Goal: Information Seeking & Learning: Find specific fact

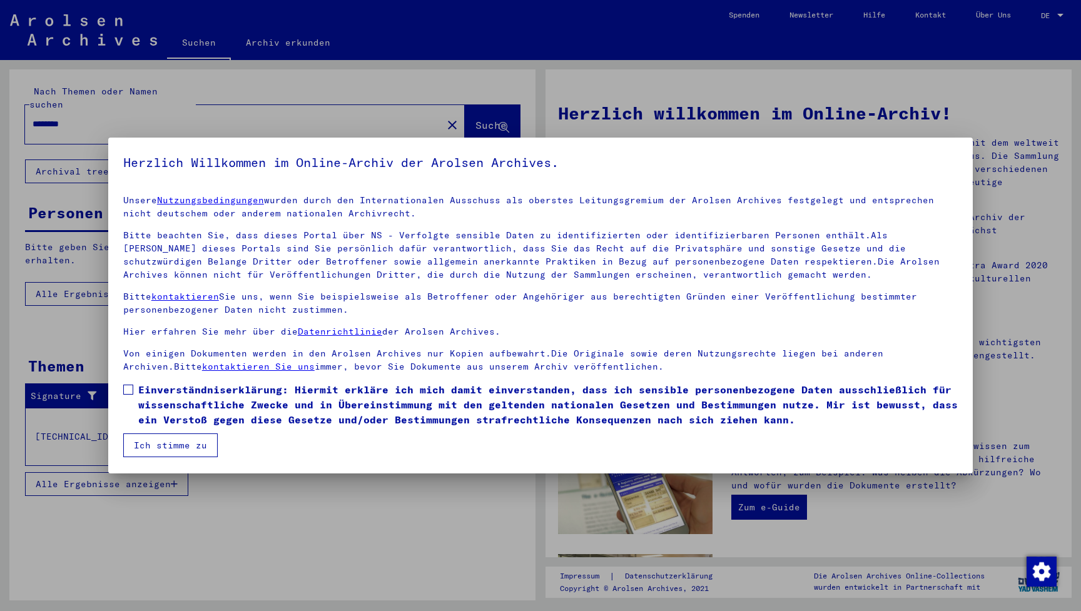
click at [167, 444] on button "Ich stimme zu" at bounding box center [170, 446] width 94 height 24
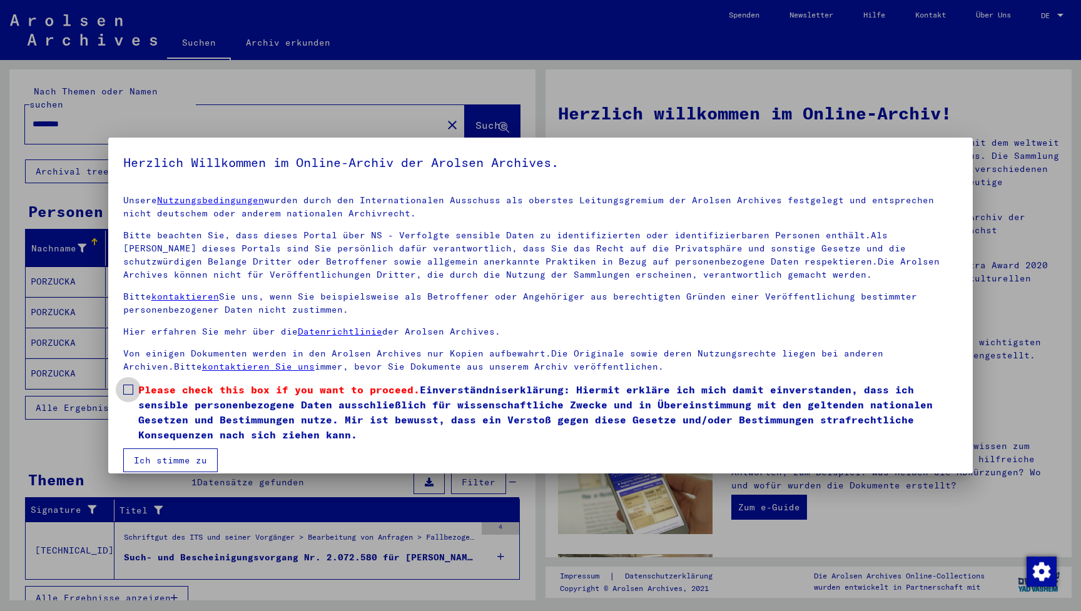
click at [173, 431] on span "Please check this box if you want to proceed. Einverständniserklärung: Hiermit …" at bounding box center [548, 412] width 820 height 60
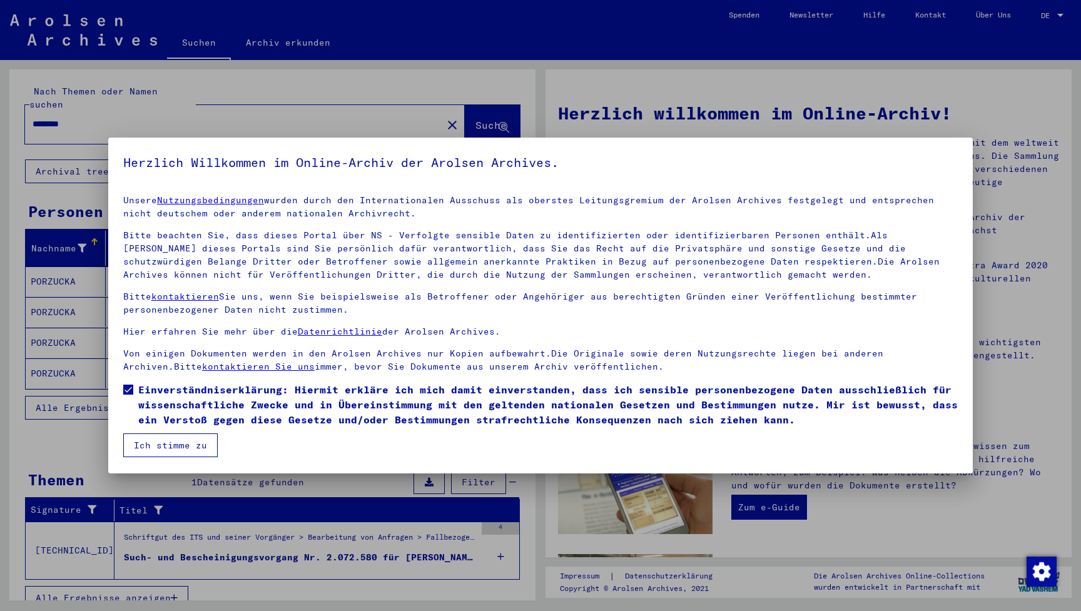
click at [173, 444] on button "Ich stimme zu" at bounding box center [170, 446] width 94 height 24
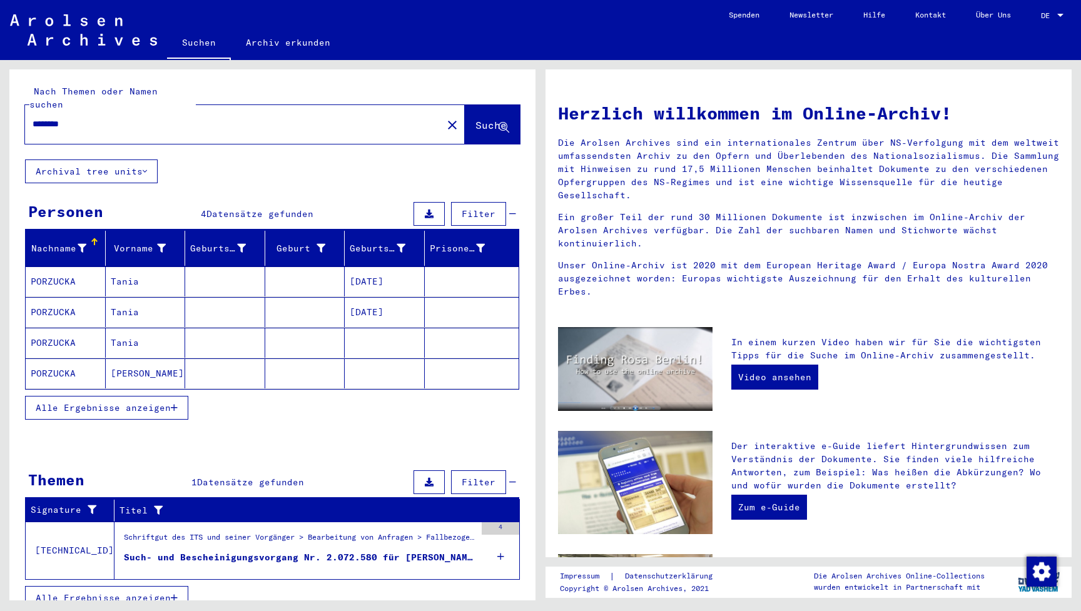
click at [138, 360] on mat-cell "[PERSON_NAME]" at bounding box center [146, 374] width 80 height 30
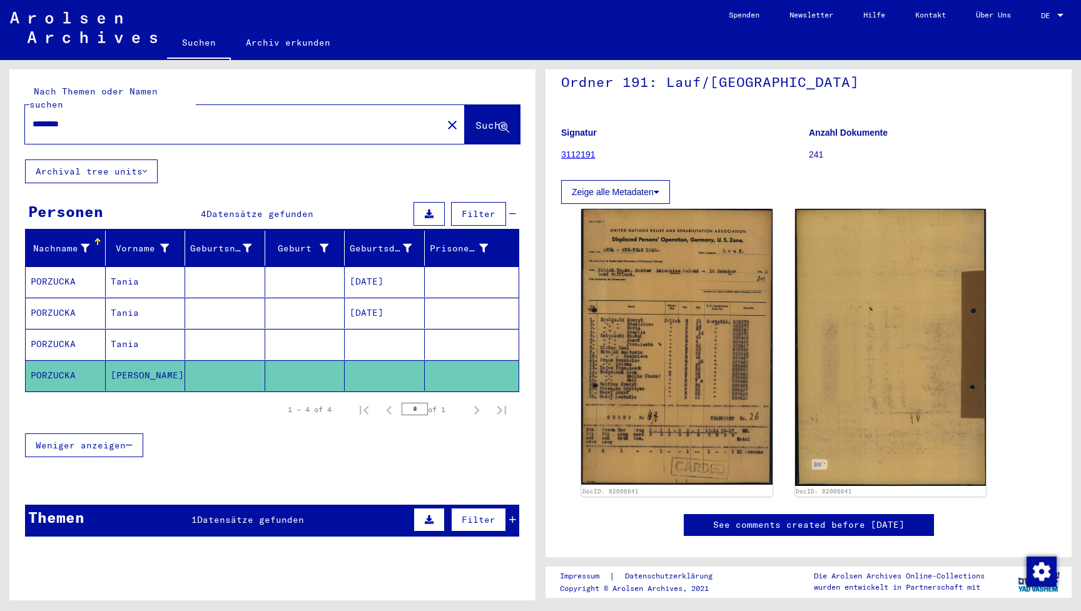
scroll to position [140, 0]
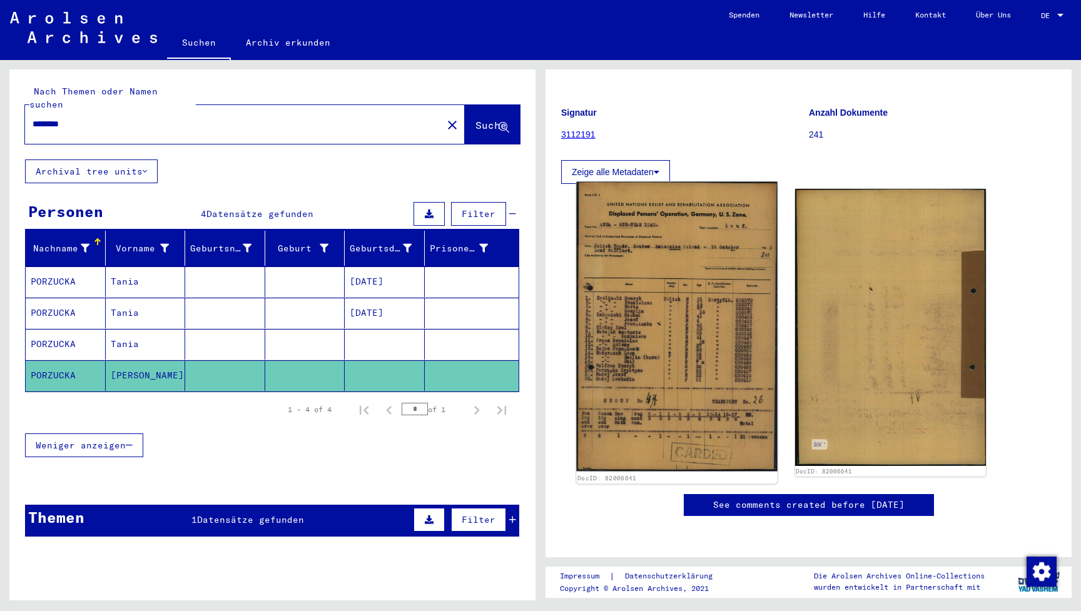
click at [662, 270] on img at bounding box center [676, 327] width 201 height 290
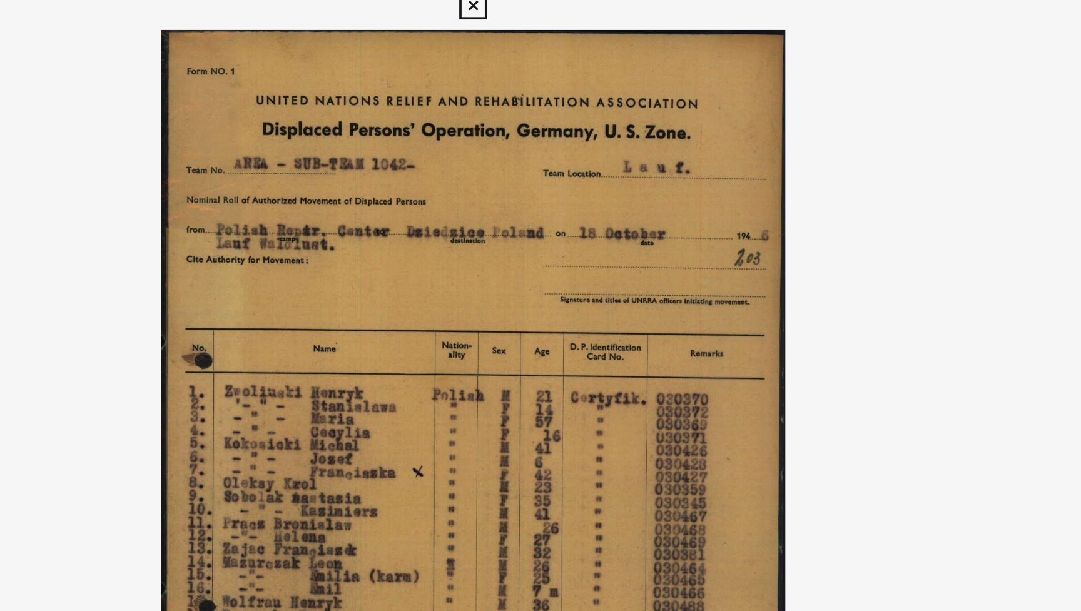
click at [315, 125] on img at bounding box center [541, 274] width 780 height 486
drag, startPoint x: 315, startPoint y: 125, endPoint x: 354, endPoint y: 125, distance: 38.2
click at [354, 125] on img at bounding box center [541, 274] width 780 height 486
click at [317, 126] on img at bounding box center [541, 274] width 780 height 486
drag, startPoint x: 317, startPoint y: 126, endPoint x: 355, endPoint y: 125, distance: 37.6
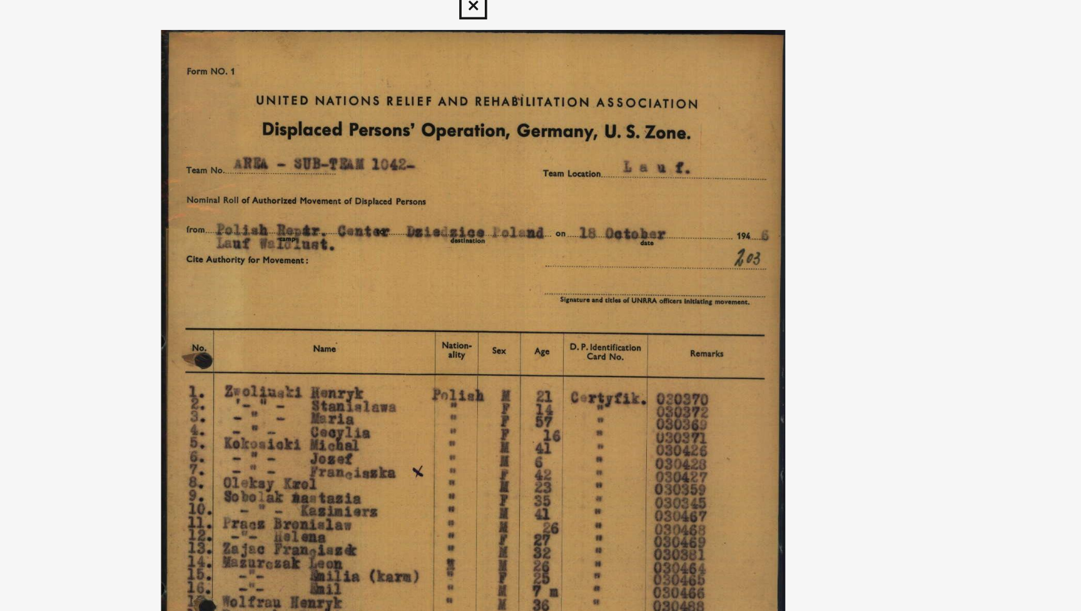
click at [355, 125] on img at bounding box center [541, 274] width 780 height 486
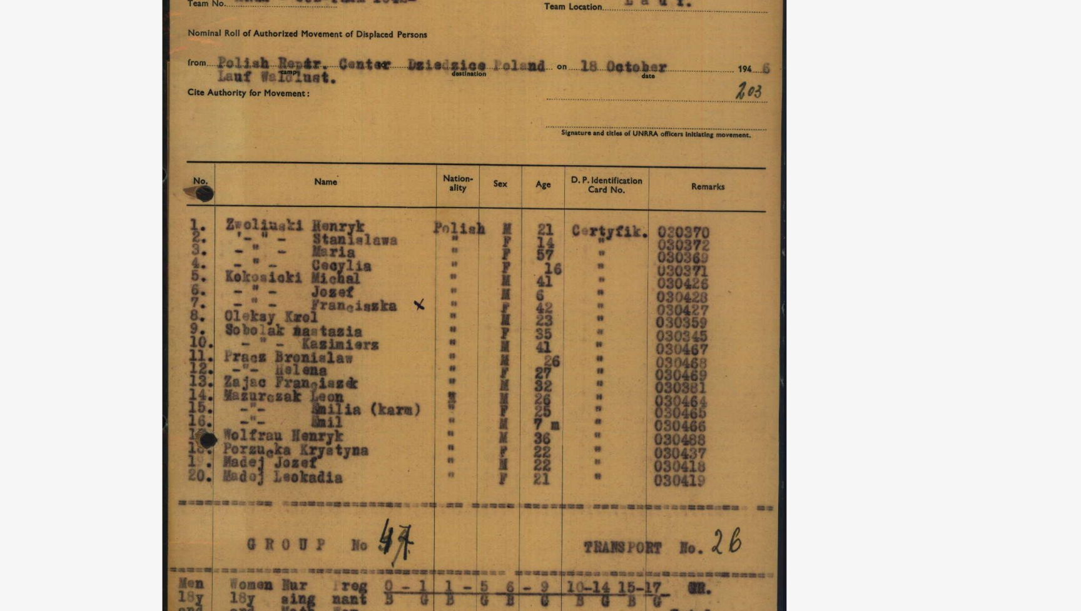
drag, startPoint x: 128, startPoint y: 244, endPoint x: 177, endPoint y: 244, distance: 49.4
click at [177, 244] on img at bounding box center [541, 274] width 780 height 486
click at [295, 244] on img at bounding box center [541, 274] width 780 height 486
click at [309, 253] on img at bounding box center [541, 274] width 780 height 486
drag, startPoint x: 134, startPoint y: 235, endPoint x: 177, endPoint y: 235, distance: 43.2
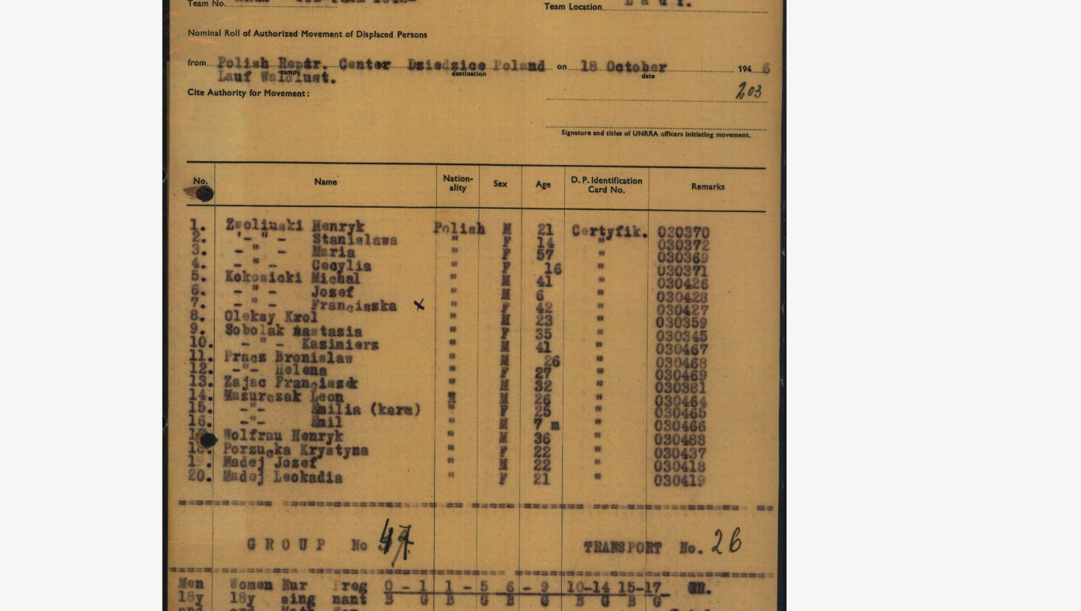
click at [229, 239] on img at bounding box center [541, 274] width 780 height 486
click at [292, 235] on img at bounding box center [541, 274] width 780 height 486
click at [337, 278] on img at bounding box center [541, 274] width 780 height 486
click at [151, 245] on img at bounding box center [541, 274] width 780 height 486
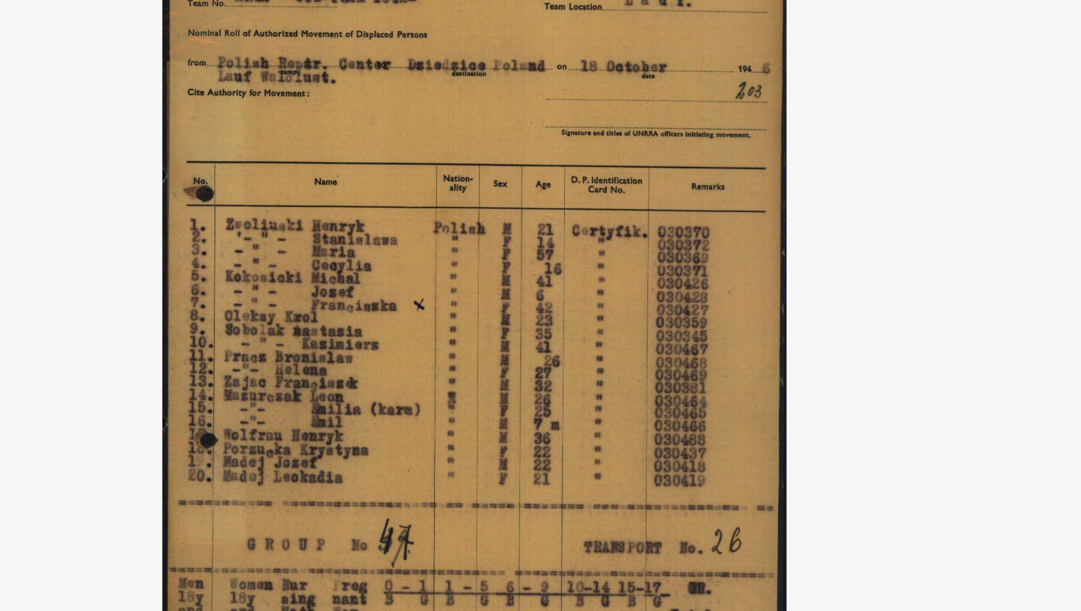
drag, startPoint x: 134, startPoint y: 245, endPoint x: 178, endPoint y: 247, distance: 44.4
click at [290, 243] on img at bounding box center [541, 274] width 780 height 486
click at [151, 248] on img at bounding box center [541, 274] width 780 height 486
drag, startPoint x: 128, startPoint y: 248, endPoint x: 150, endPoint y: 248, distance: 21.9
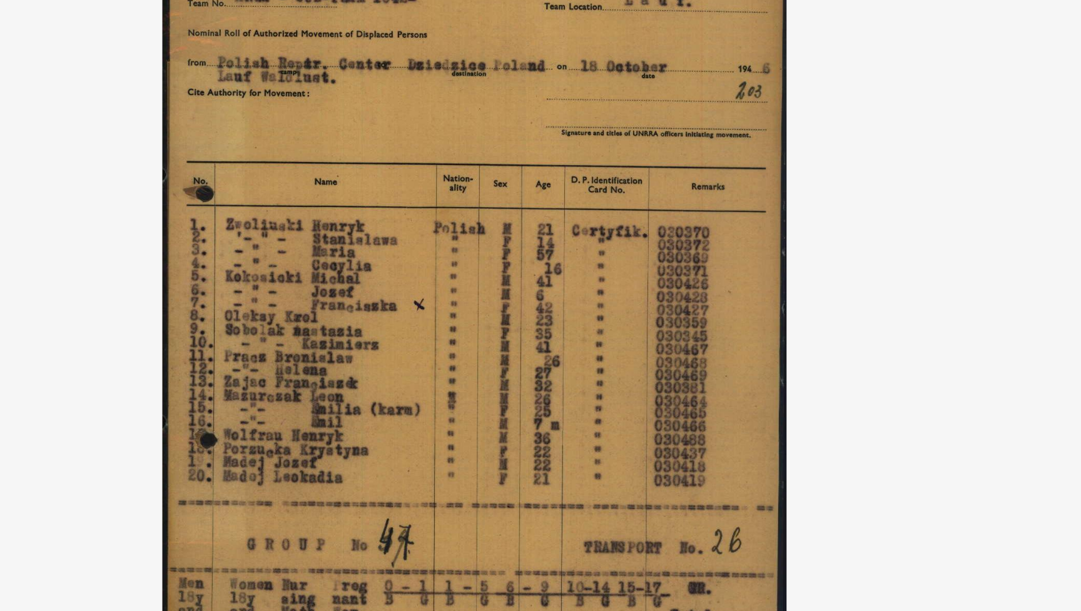
click at [151, 248] on img at bounding box center [541, 274] width 780 height 486
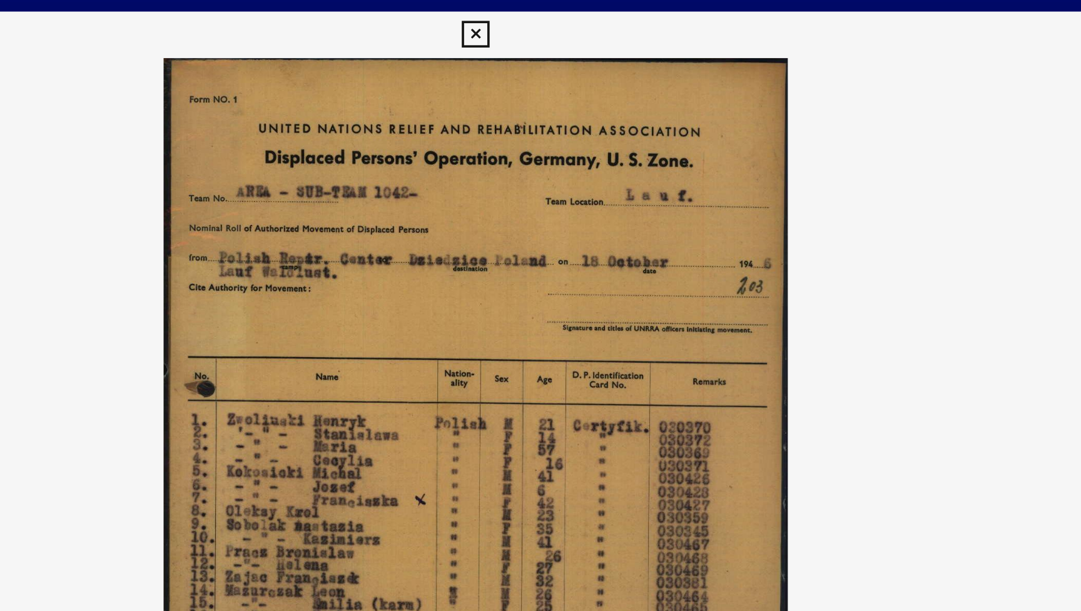
scroll to position [0, 0]
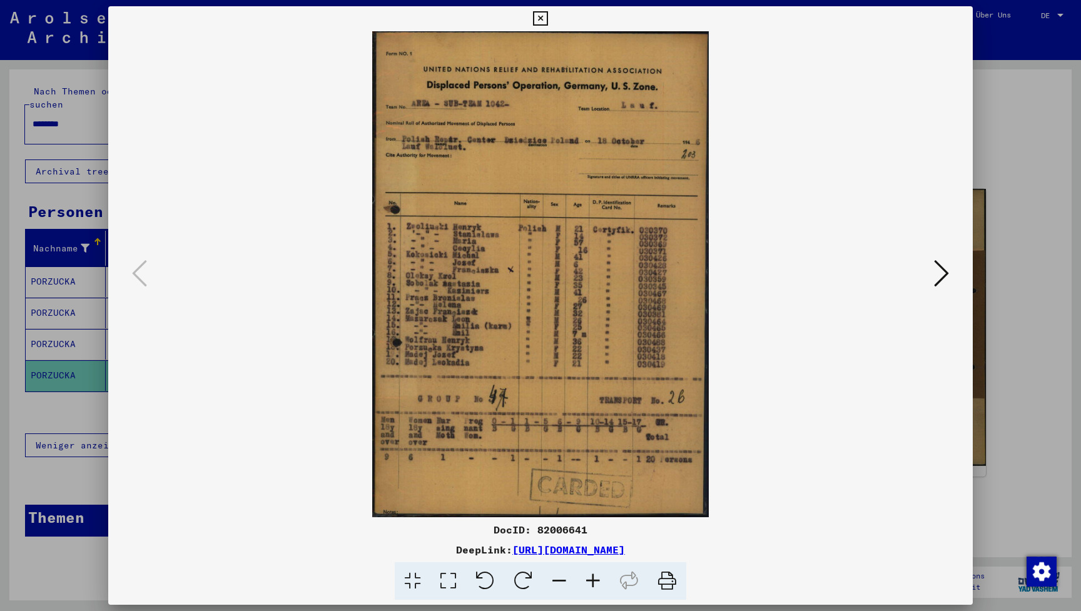
click at [548, 16] on icon at bounding box center [540, 18] width 14 height 15
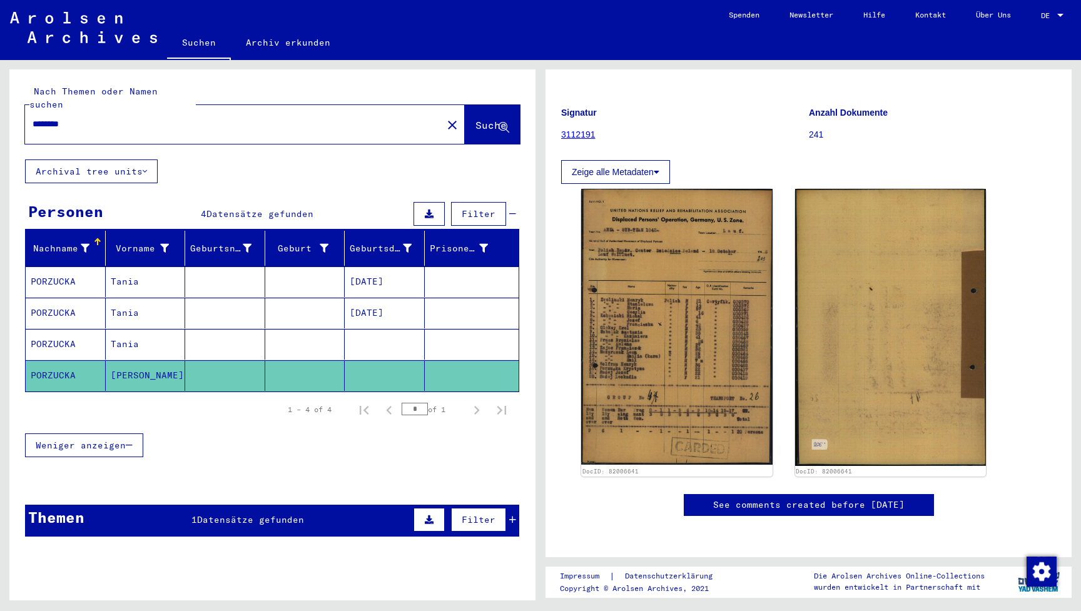
click at [141, 118] on input "********" at bounding box center [234, 124] width 402 height 13
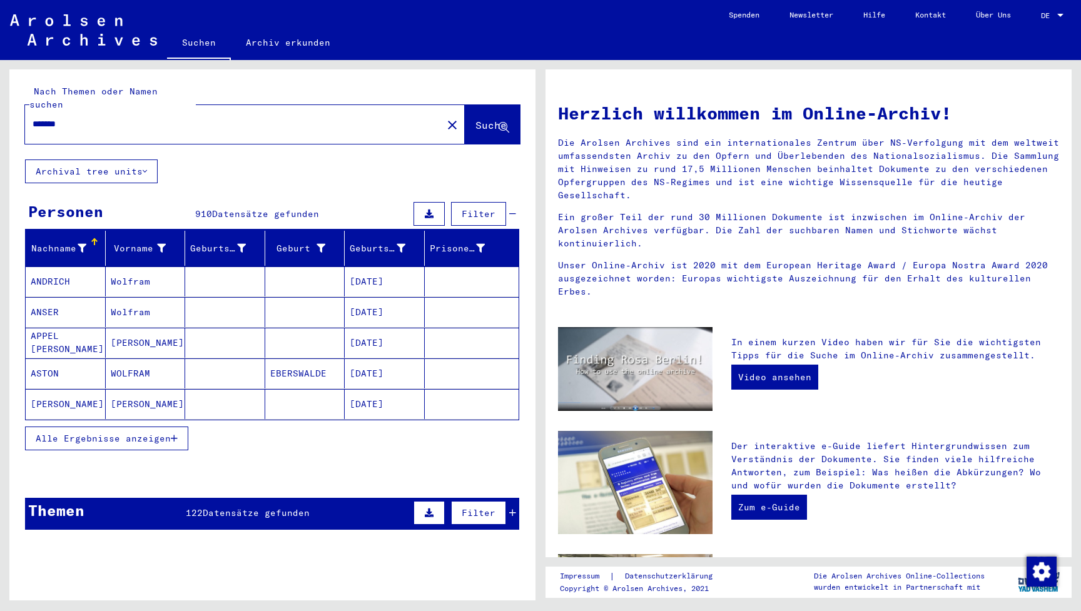
click at [103, 118] on input "*******" at bounding box center [230, 124] width 395 height 13
type input "*****"
type input "*******"
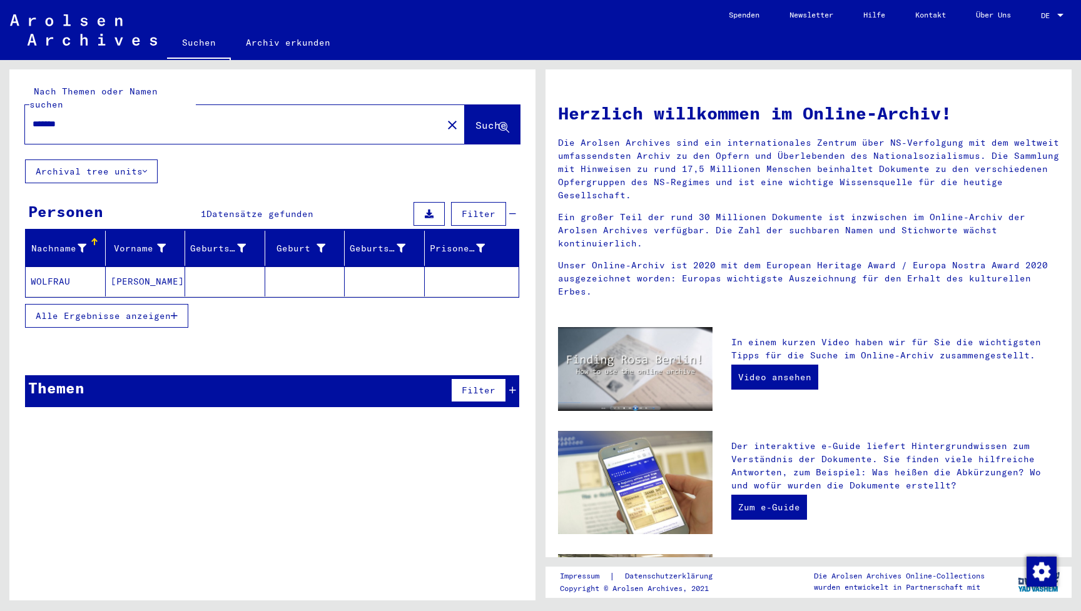
click at [66, 273] on mat-cell "WOLFRAU" at bounding box center [66, 282] width 80 height 30
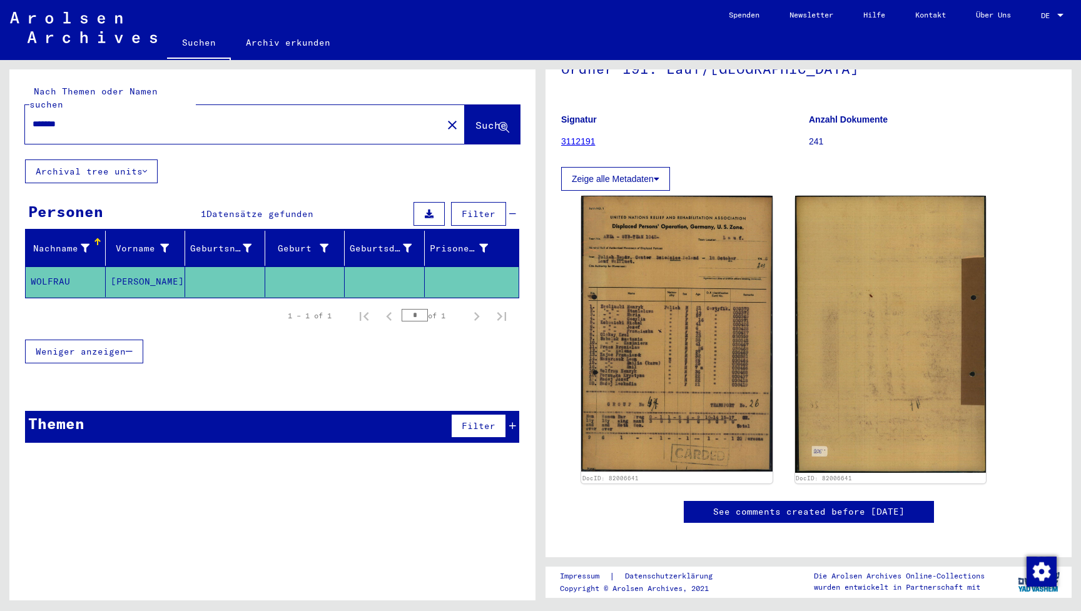
scroll to position [102, 0]
click at [579, 139] on link "3112191" at bounding box center [578, 141] width 34 height 10
click at [571, 138] on link "3112191" at bounding box center [578, 141] width 34 height 10
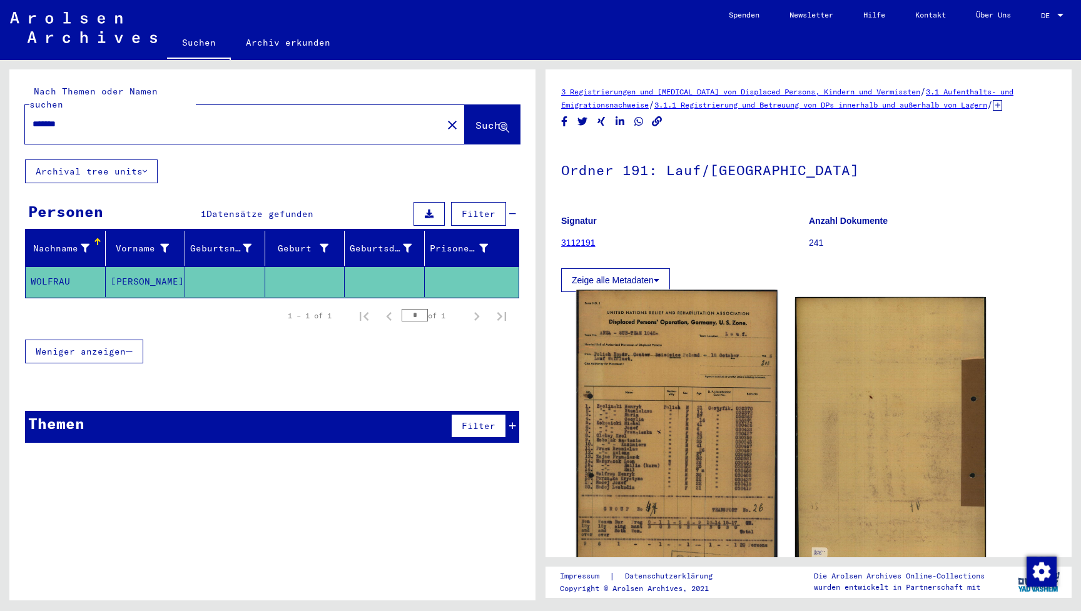
scroll to position [0, 0]
click at [627, 389] on img at bounding box center [676, 435] width 201 height 290
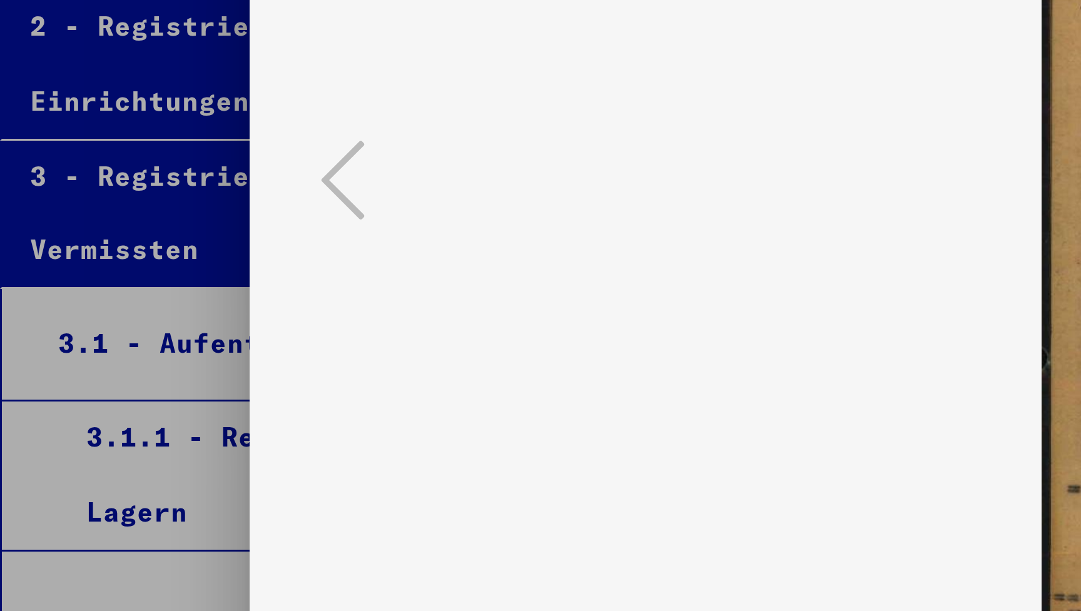
scroll to position [10572, 0]
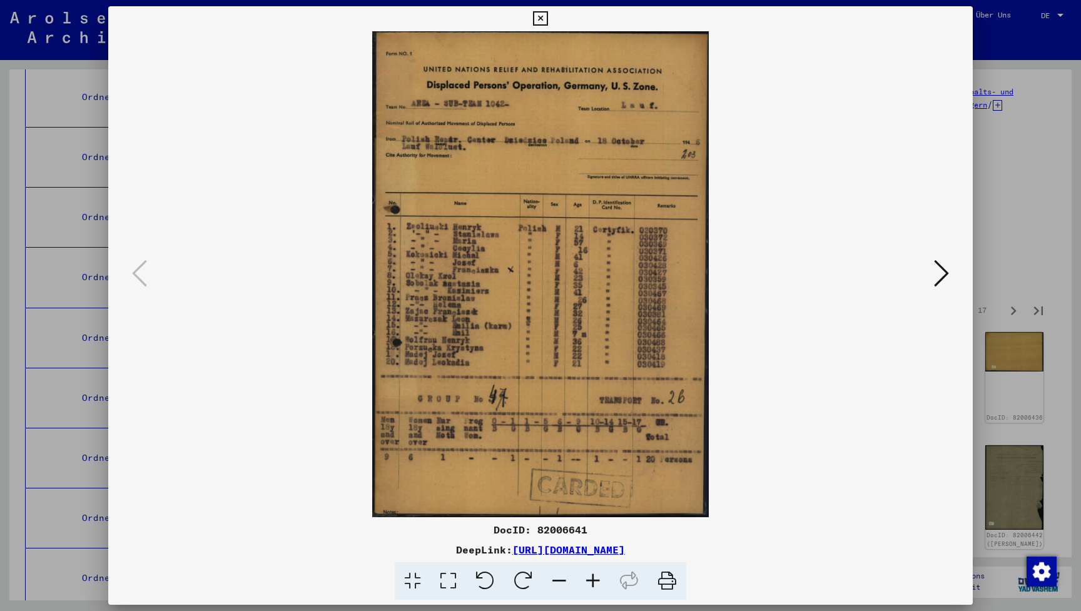
click at [993, 358] on div at bounding box center [540, 305] width 1081 height 611
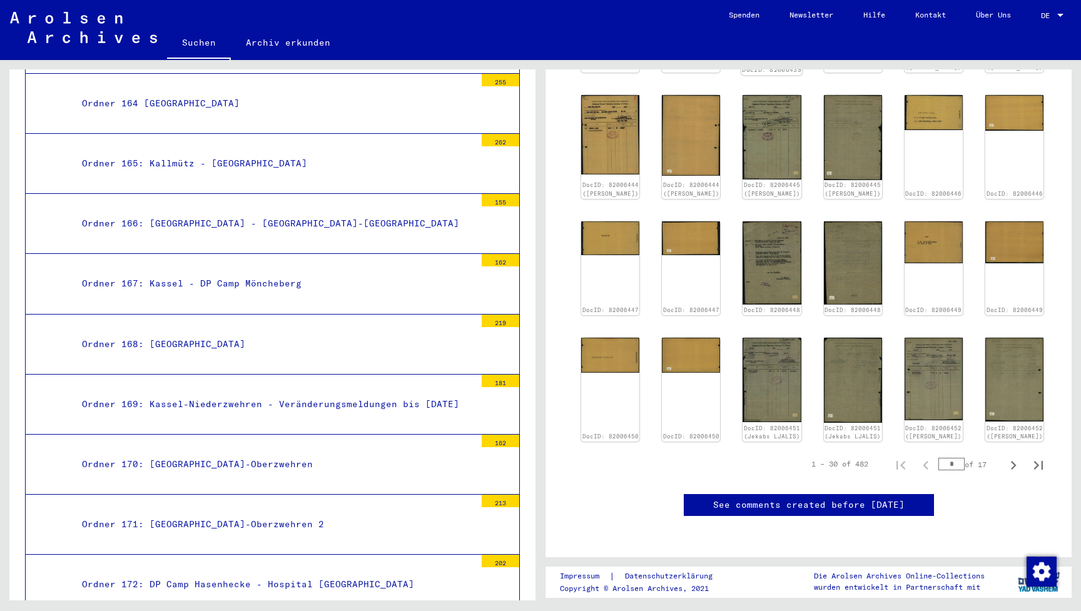
scroll to position [25, 0]
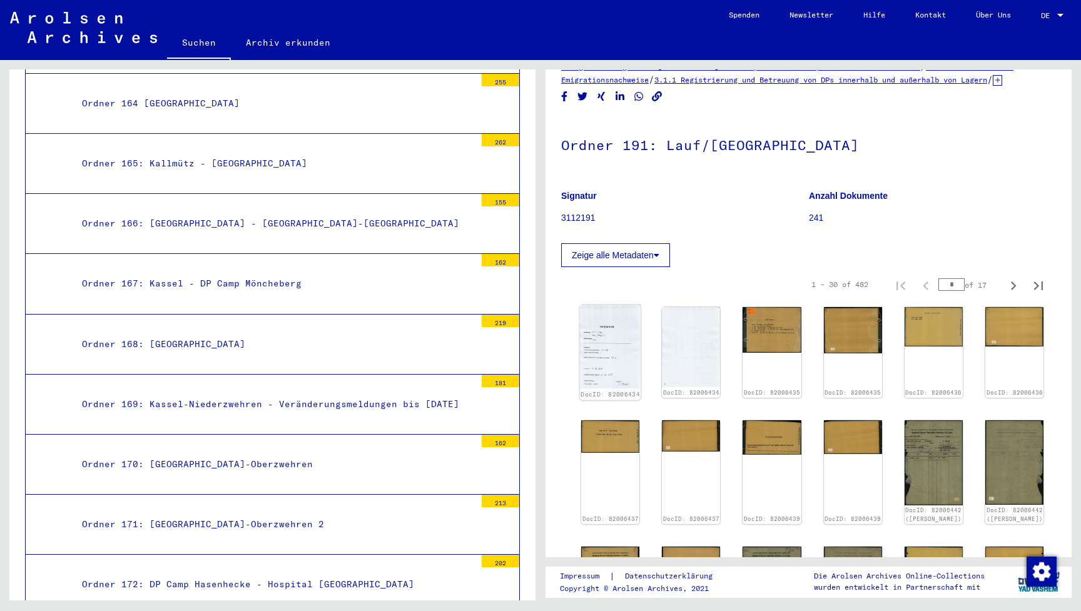
click at [606, 332] on img at bounding box center [610, 347] width 61 height 84
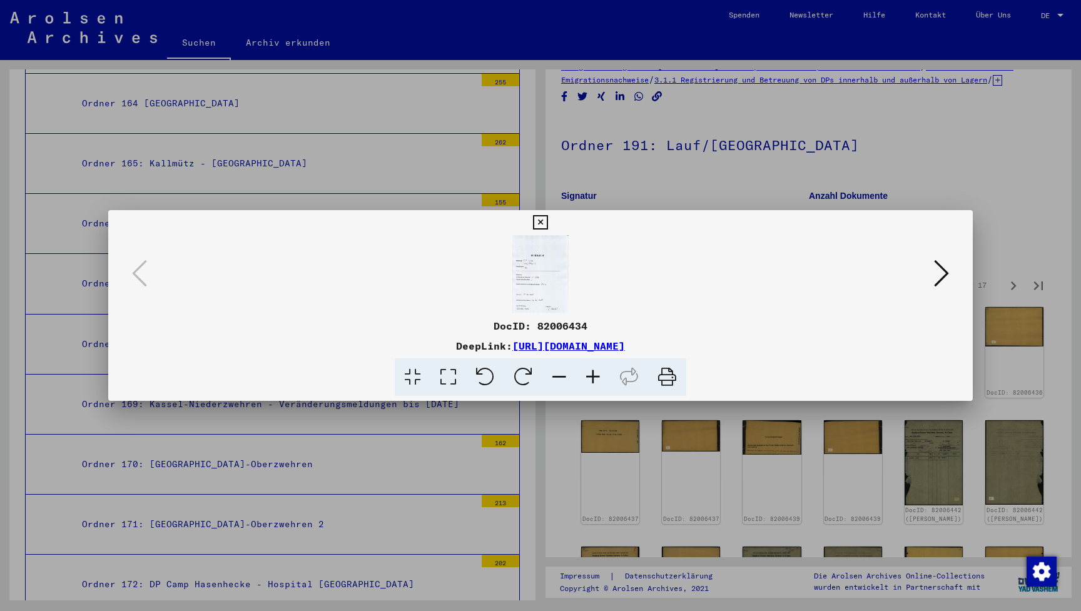
click at [930, 263] on img at bounding box center [541, 274] width 780 height 78
click at [936, 267] on icon at bounding box center [941, 273] width 15 height 30
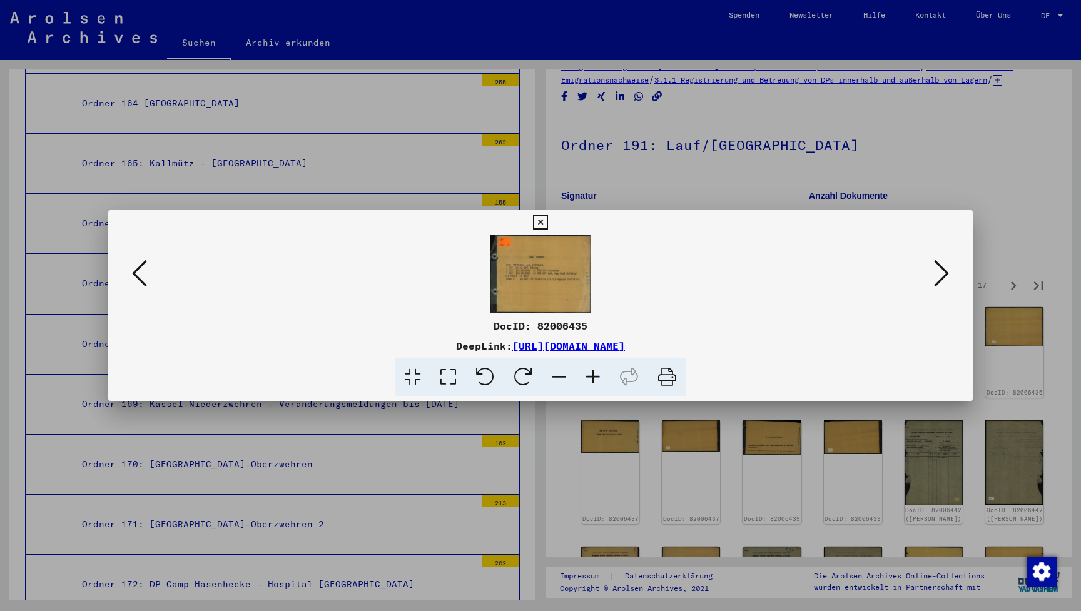
click at [936, 267] on icon at bounding box center [941, 273] width 15 height 30
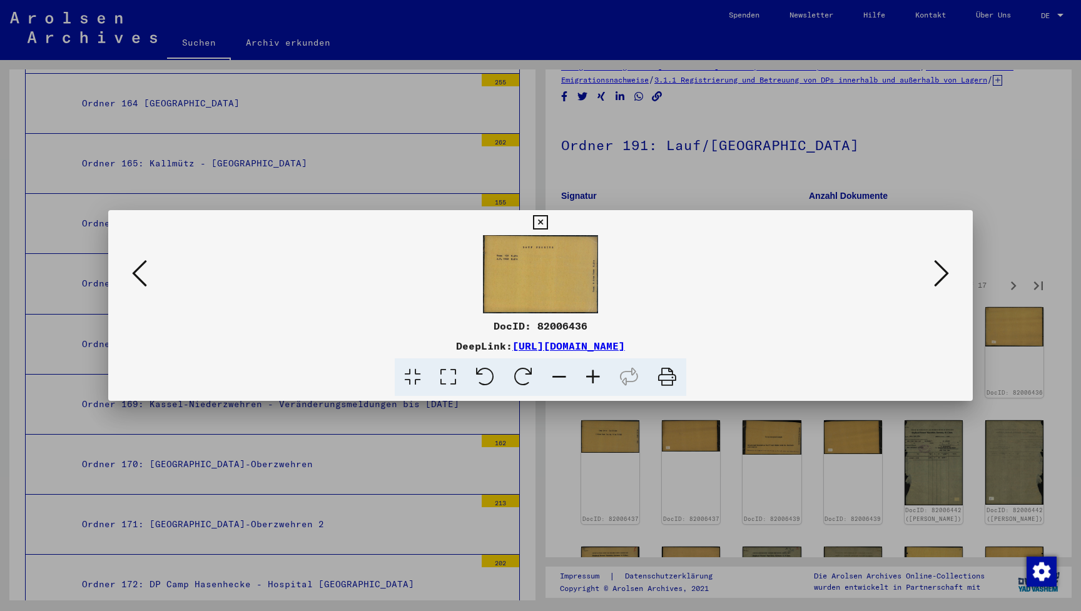
click at [940, 260] on icon at bounding box center [941, 273] width 15 height 30
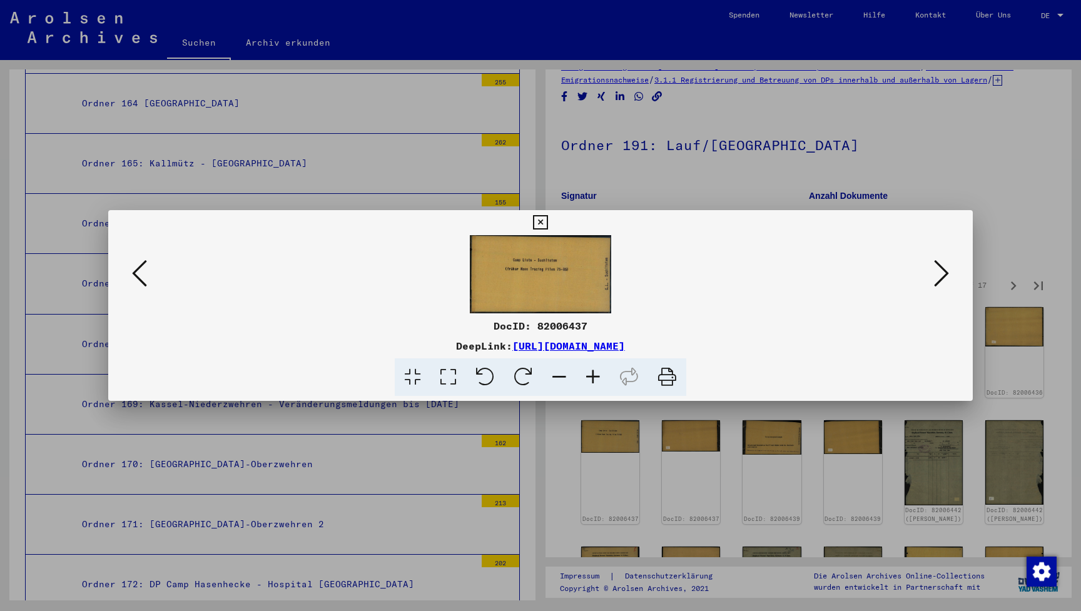
click at [940, 260] on icon at bounding box center [941, 273] width 15 height 30
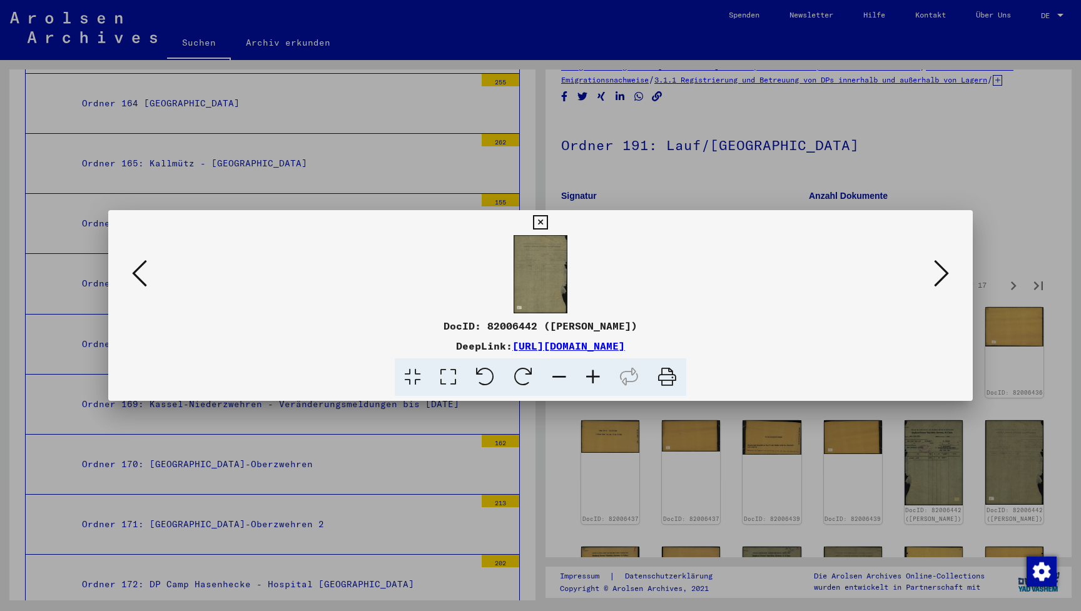
click at [940, 260] on icon at bounding box center [941, 273] width 15 height 30
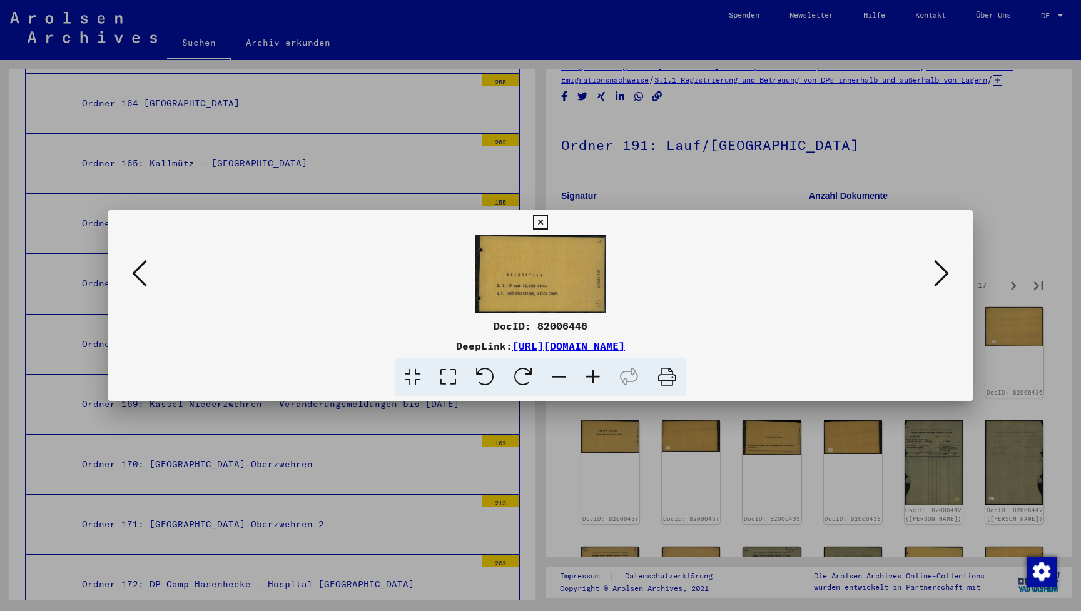
click at [940, 260] on icon at bounding box center [941, 273] width 15 height 30
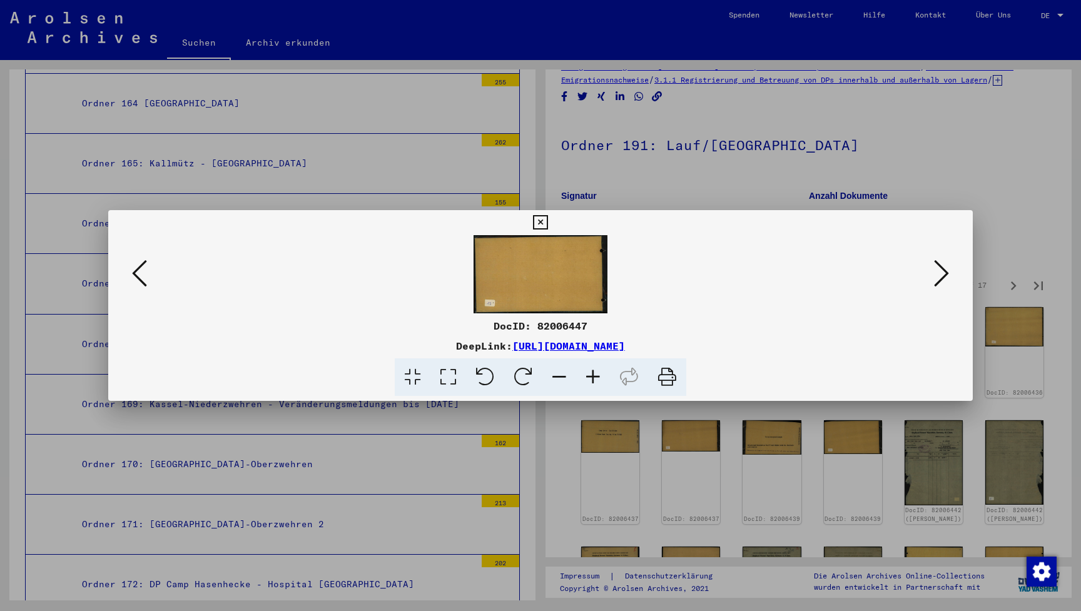
click at [940, 260] on icon at bounding box center [941, 273] width 15 height 30
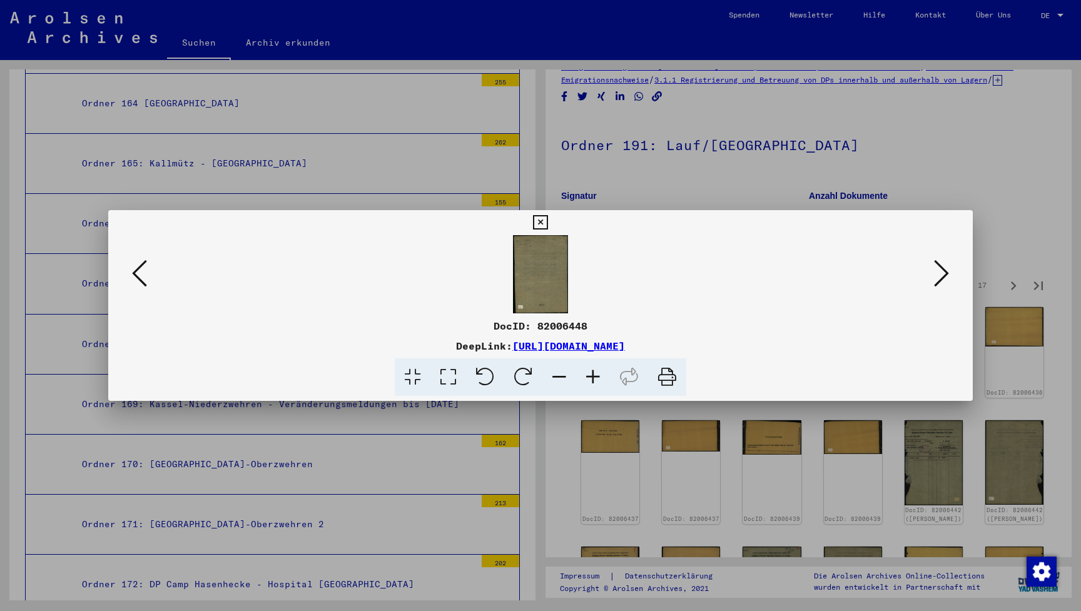
click at [940, 260] on icon at bounding box center [941, 273] width 15 height 30
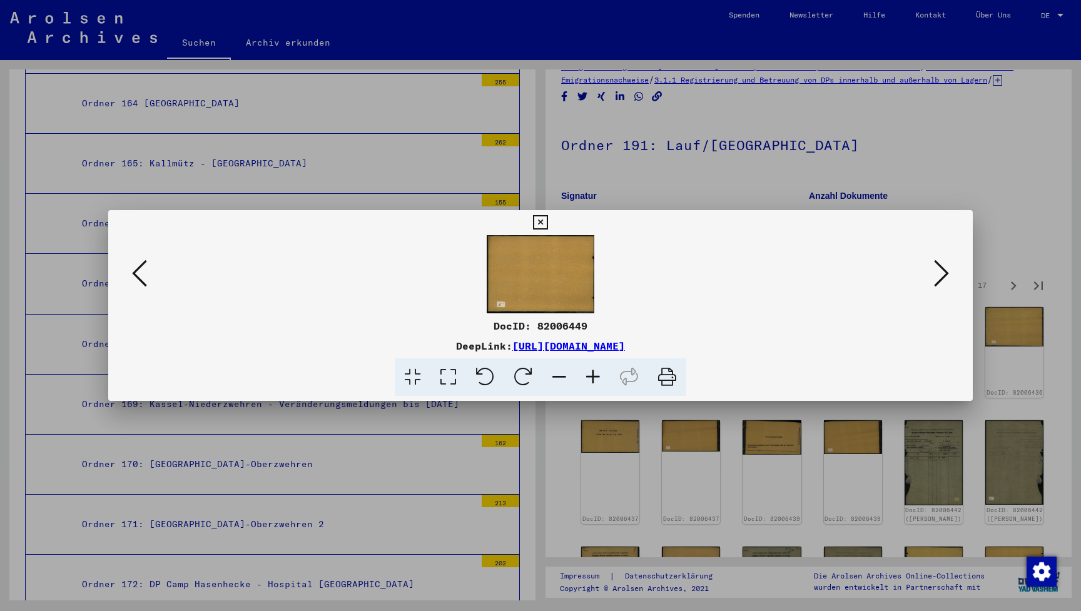
click at [940, 260] on icon at bounding box center [941, 273] width 15 height 30
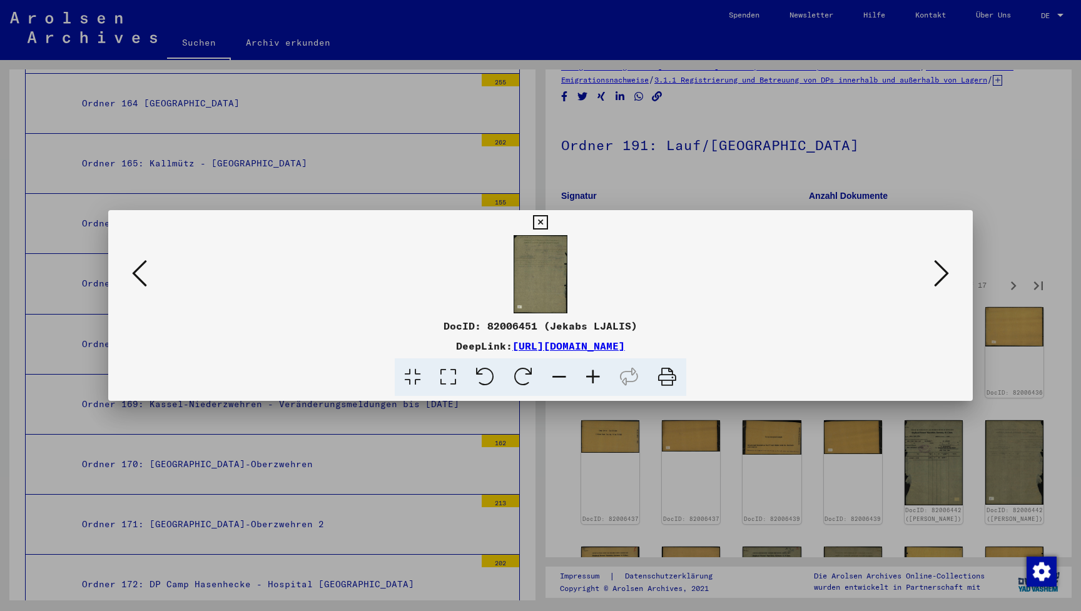
click at [940, 260] on icon at bounding box center [941, 273] width 15 height 30
click at [548, 220] on icon at bounding box center [540, 222] width 14 height 15
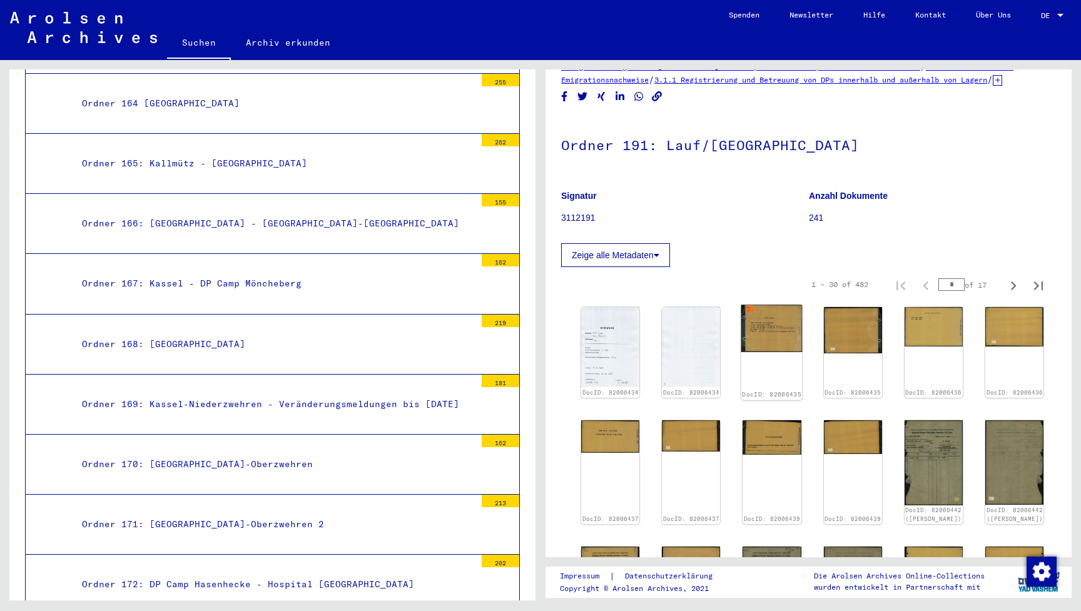
scroll to position [304, 0]
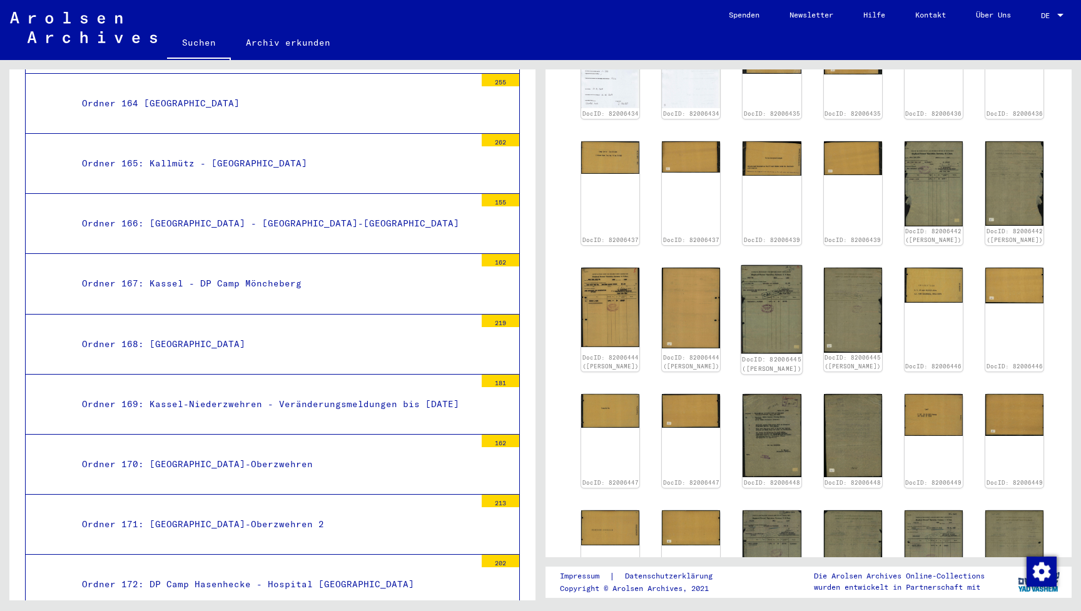
click at [775, 331] on img at bounding box center [772, 309] width 61 height 89
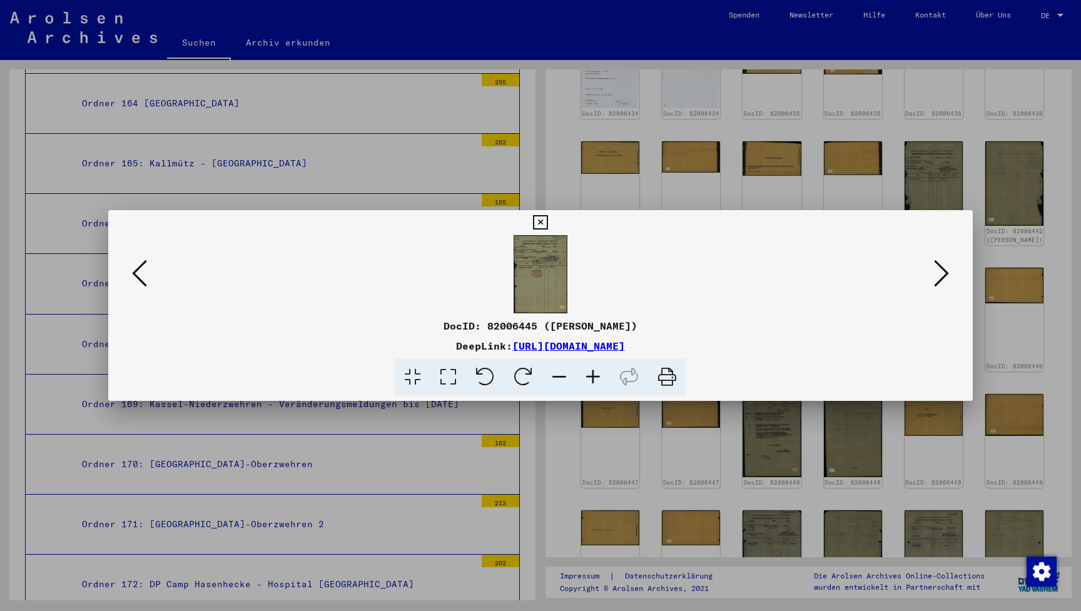
click at [542, 252] on img at bounding box center [541, 274] width 780 height 78
click at [594, 375] on icon at bounding box center [593, 378] width 34 height 38
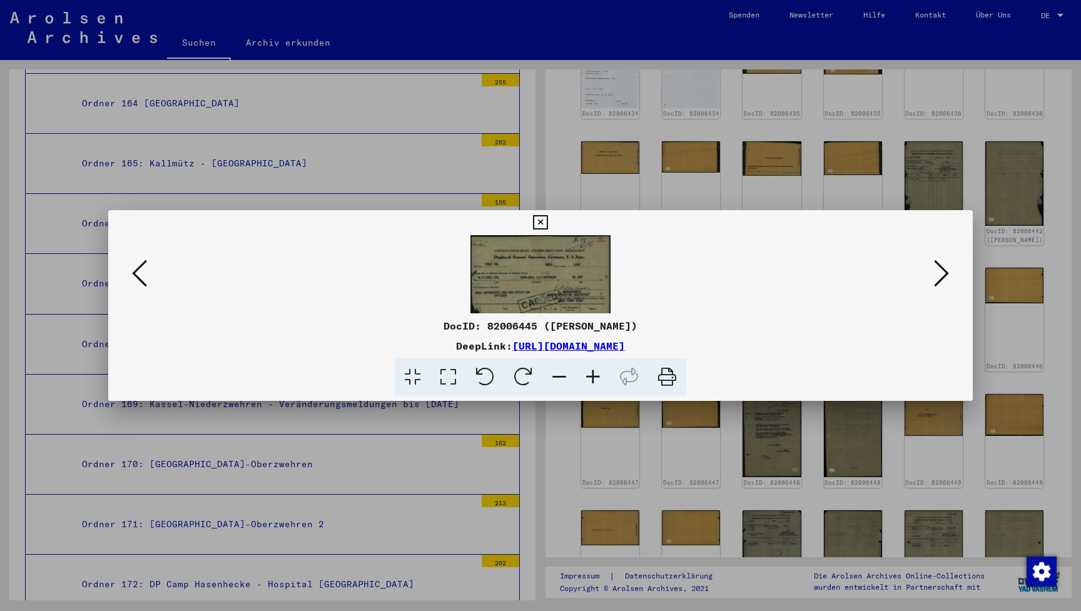
click at [594, 375] on icon at bounding box center [593, 378] width 34 height 38
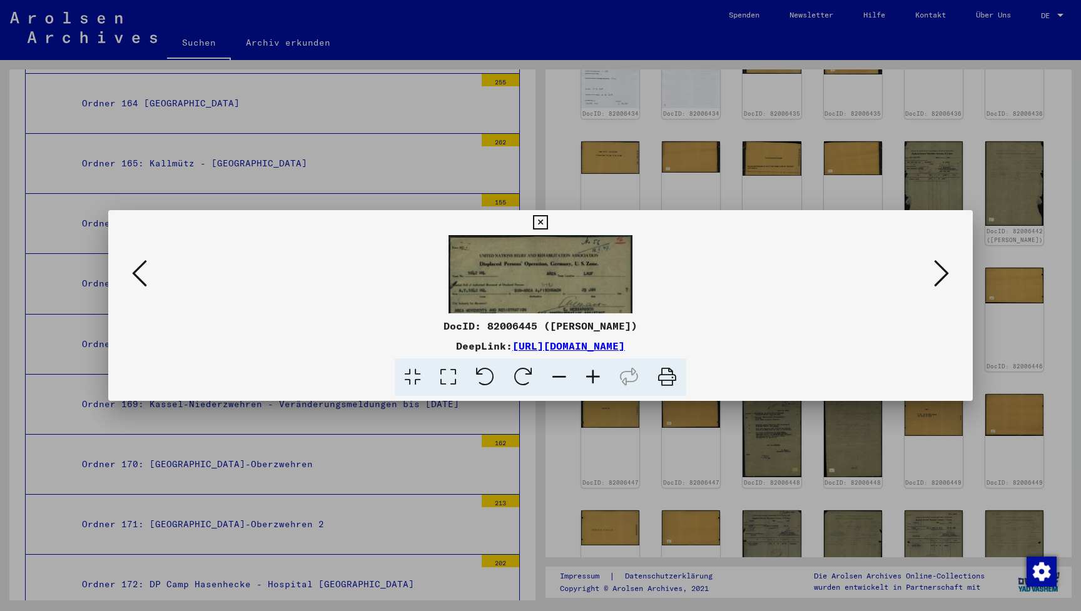
click at [594, 375] on icon at bounding box center [593, 378] width 34 height 38
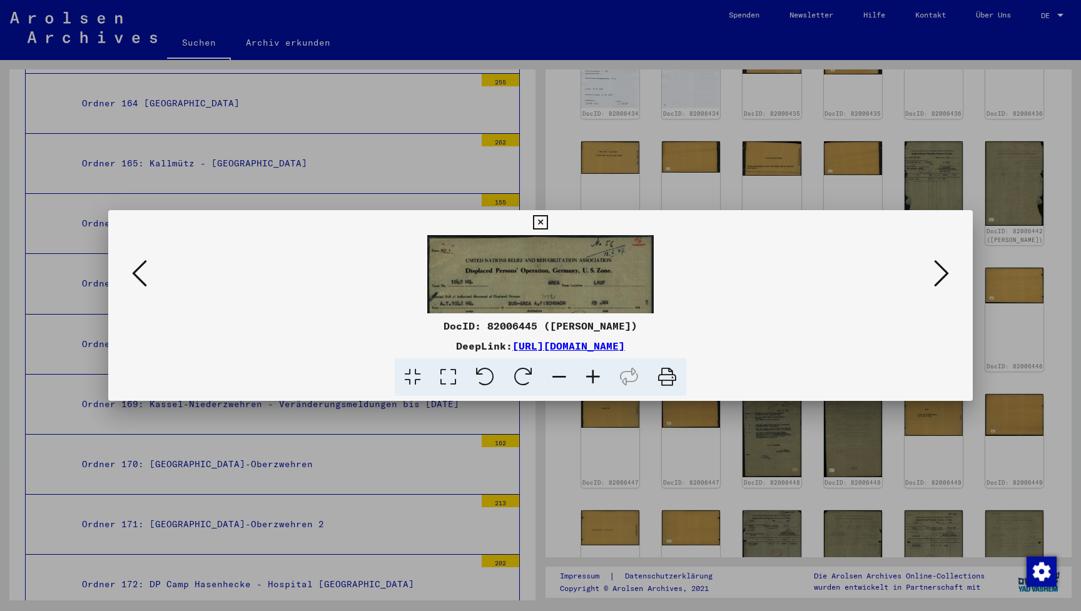
click at [594, 375] on icon at bounding box center [593, 378] width 34 height 38
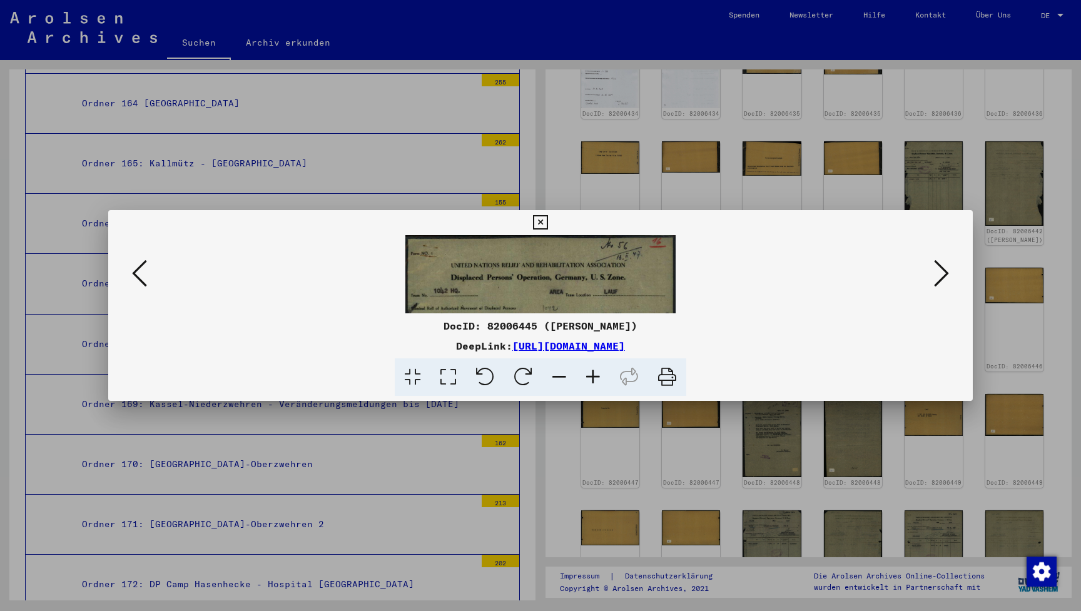
click at [594, 375] on icon at bounding box center [593, 378] width 34 height 38
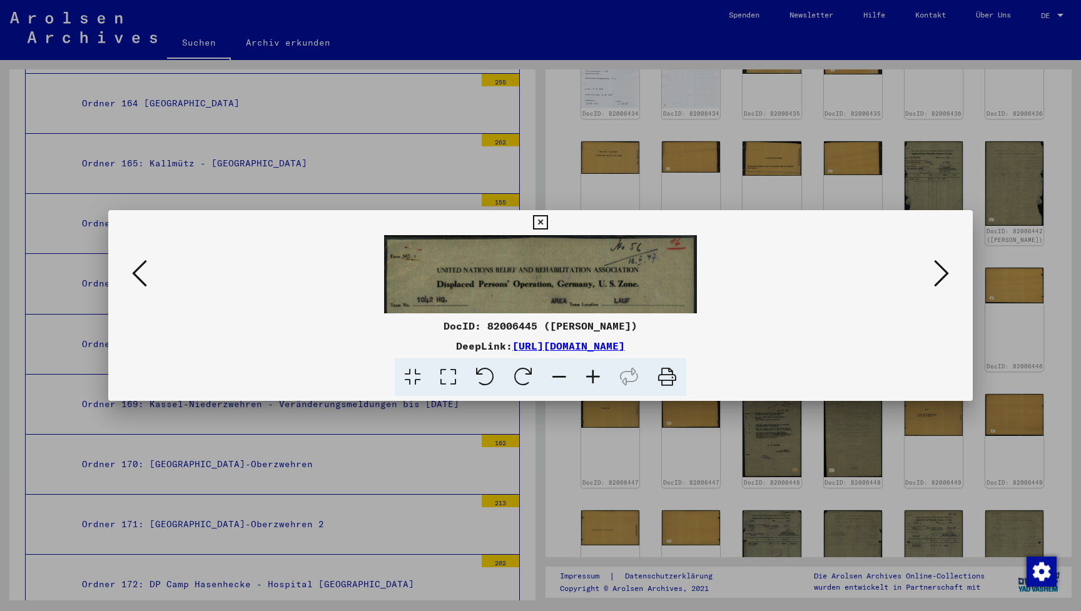
click at [594, 375] on icon at bounding box center [593, 378] width 34 height 38
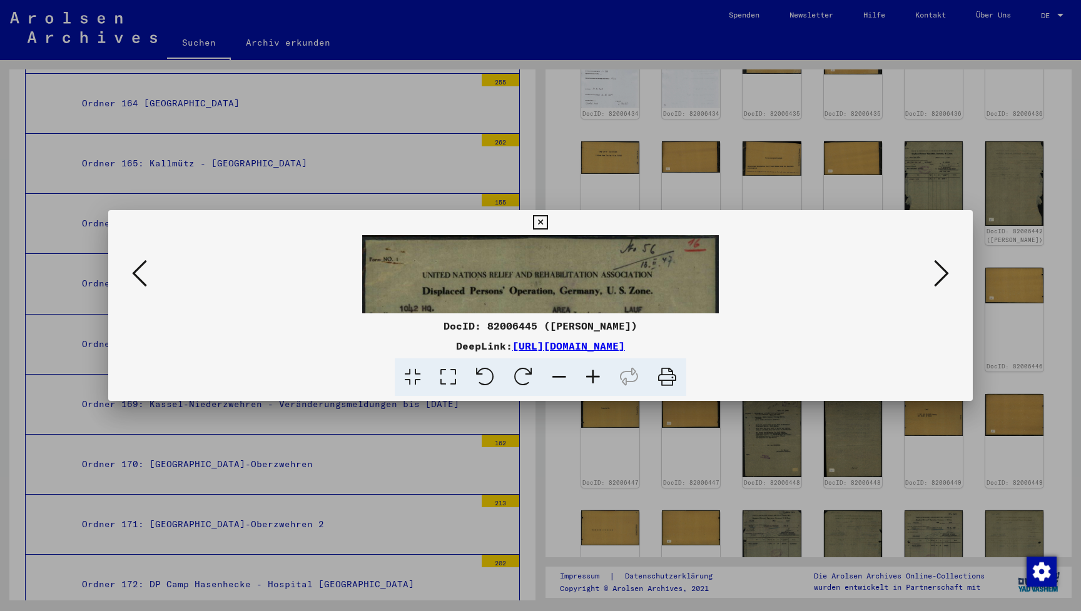
scroll to position [0, 0]
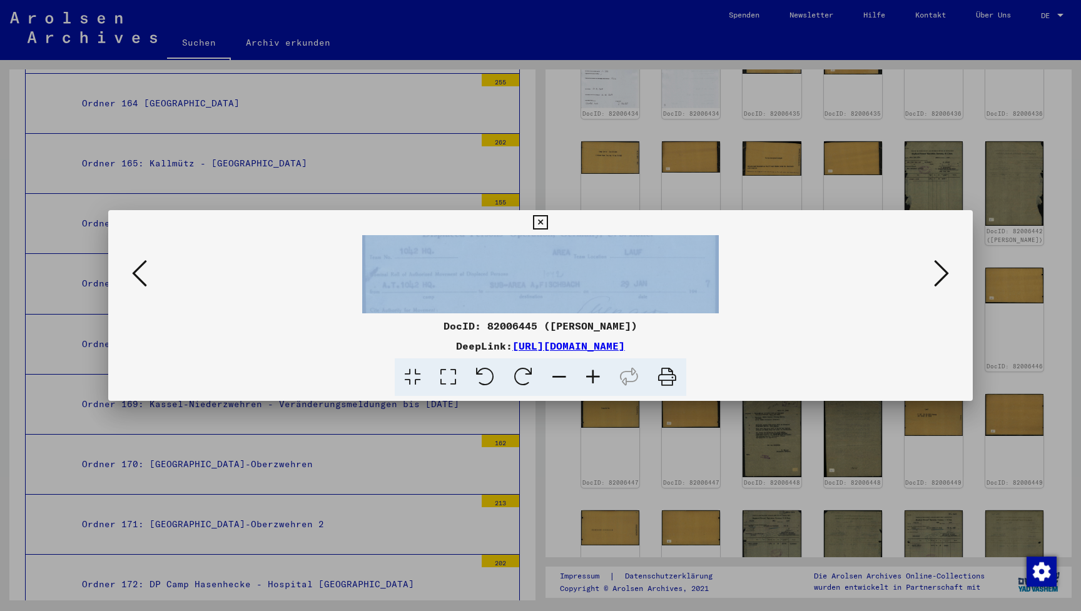
drag, startPoint x: 589, startPoint y: 261, endPoint x: 589, endPoint y: 201, distance: 59.4
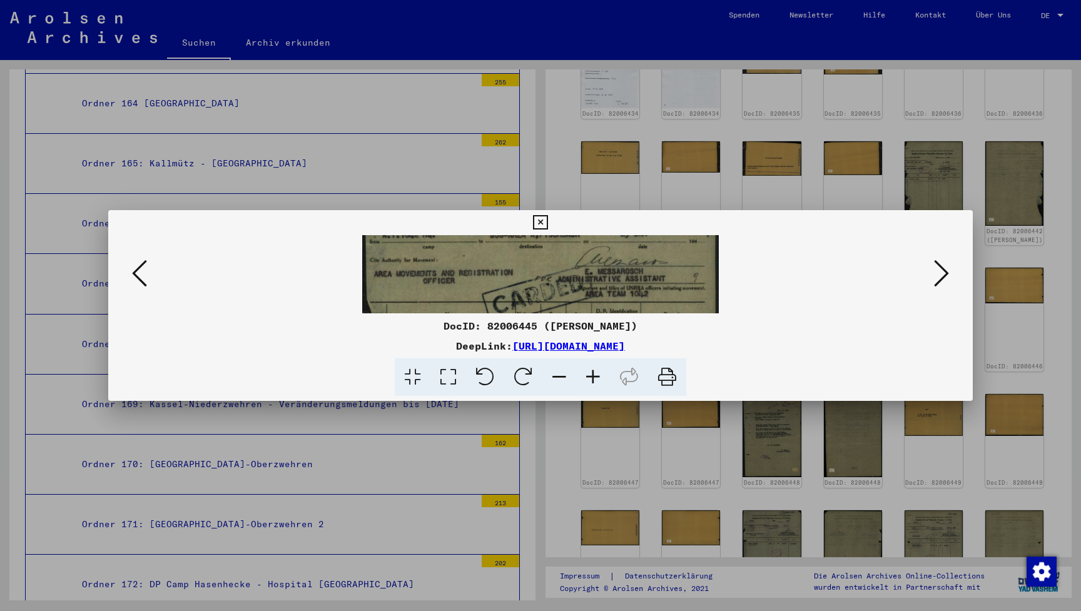
drag, startPoint x: 589, startPoint y: 302, endPoint x: 593, endPoint y: 252, distance: 50.3
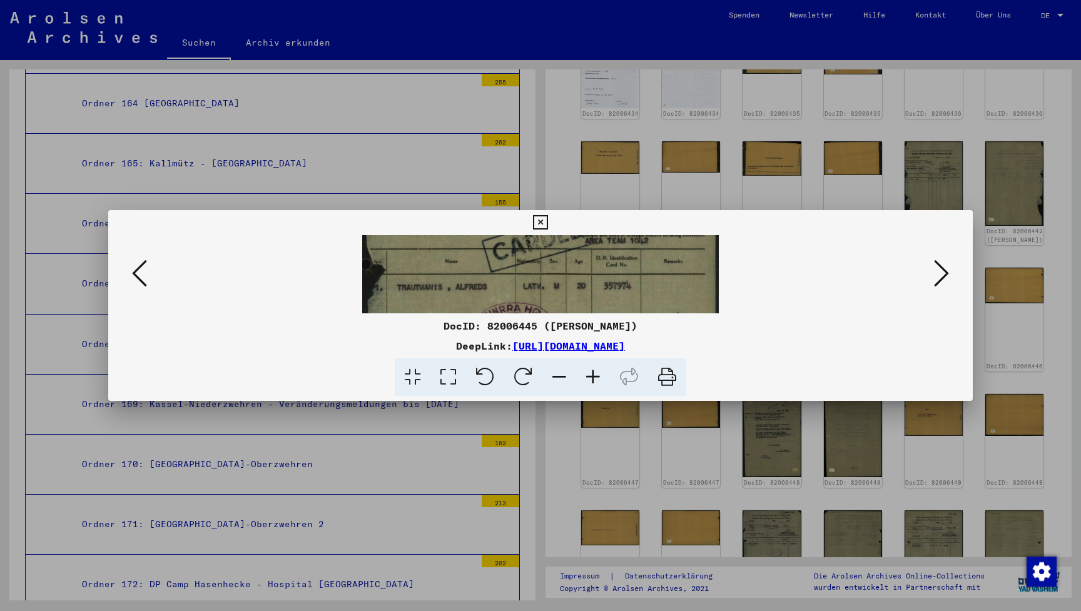
drag, startPoint x: 566, startPoint y: 278, endPoint x: 568, endPoint y: 225, distance: 53.2
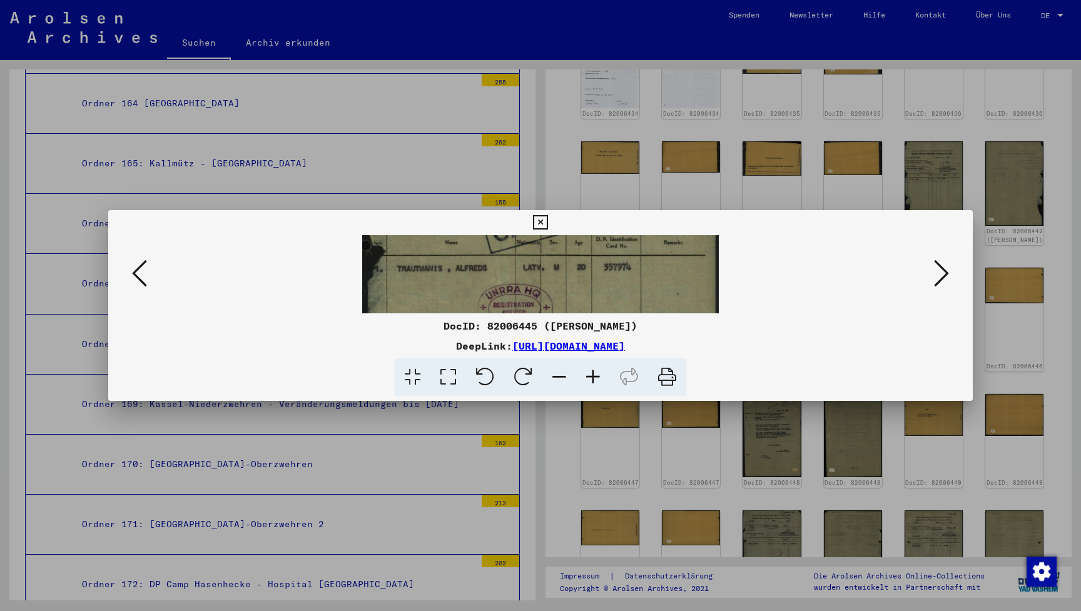
scroll to position [155, 0]
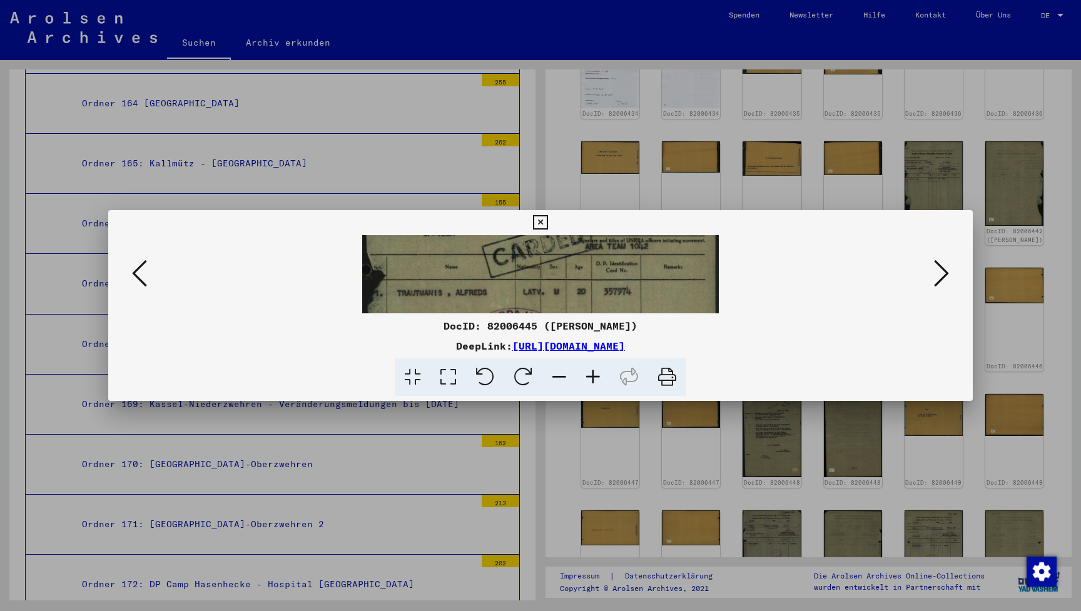
drag, startPoint x: 570, startPoint y: 282, endPoint x: 566, endPoint y: 287, distance: 6.8
click at [551, 225] on button at bounding box center [540, 222] width 22 height 25
